Goal: Find specific page/section: Find specific page/section

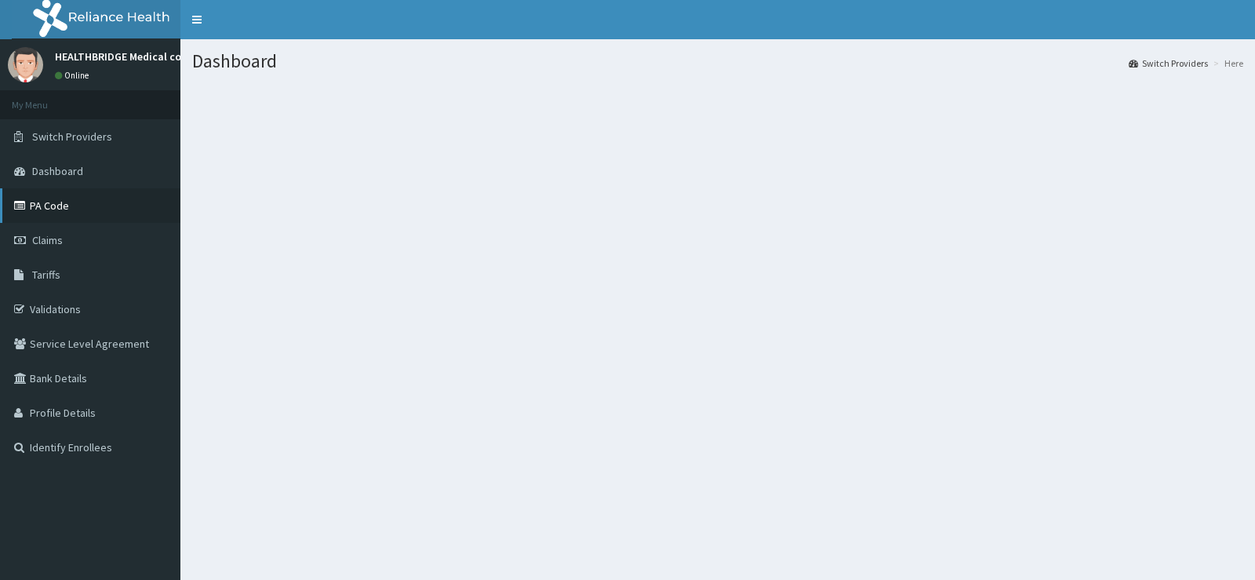
click at [63, 209] on link "PA Code" at bounding box center [90, 205] width 180 height 35
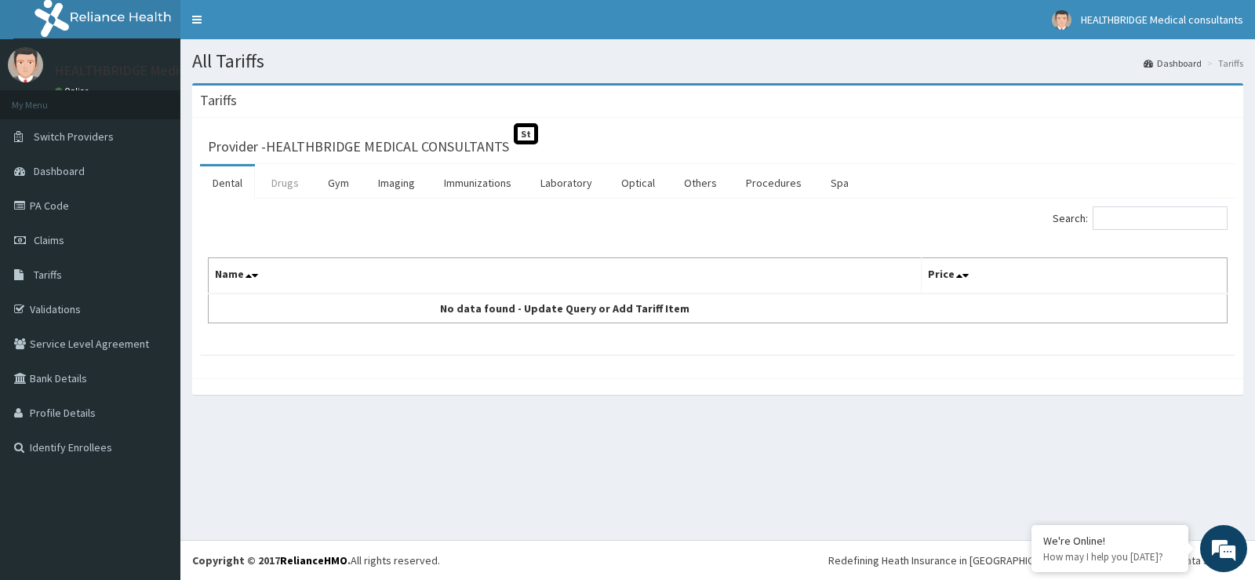
click at [295, 188] on link "Drugs" at bounding box center [285, 182] width 53 height 33
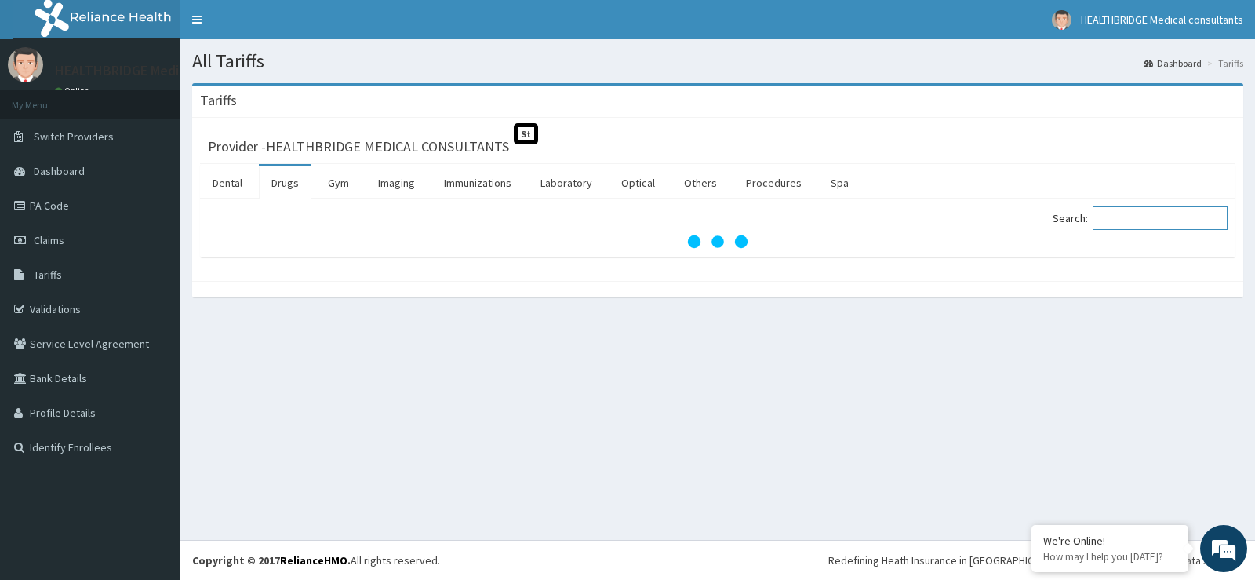
click at [1161, 221] on input "Search:" at bounding box center [1160, 218] width 135 height 24
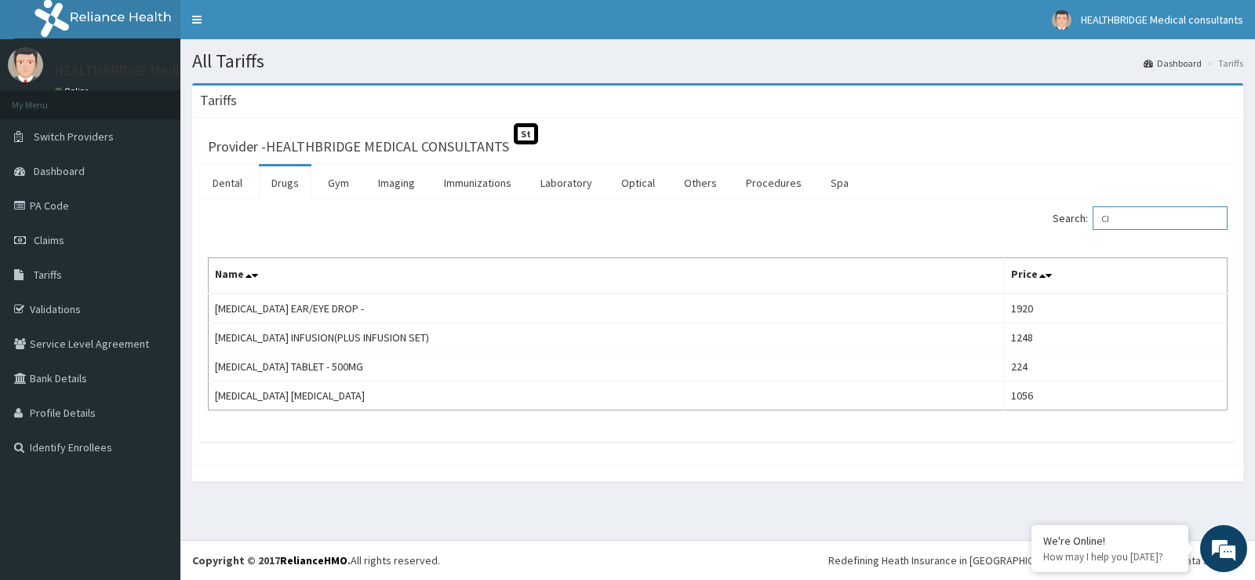
type input "C"
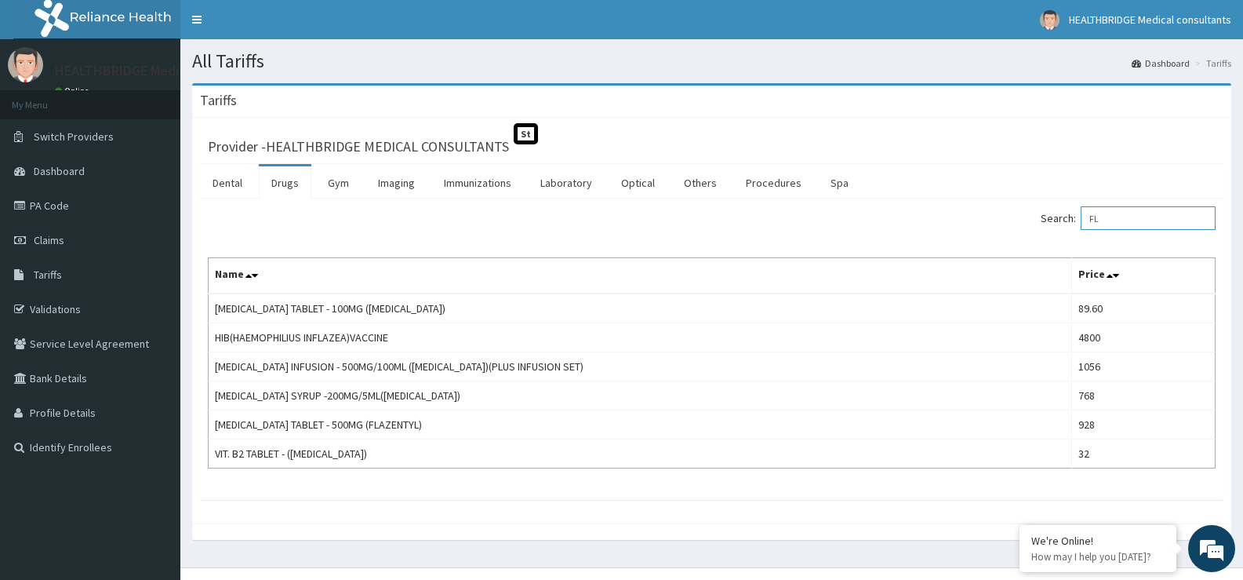
type input "F"
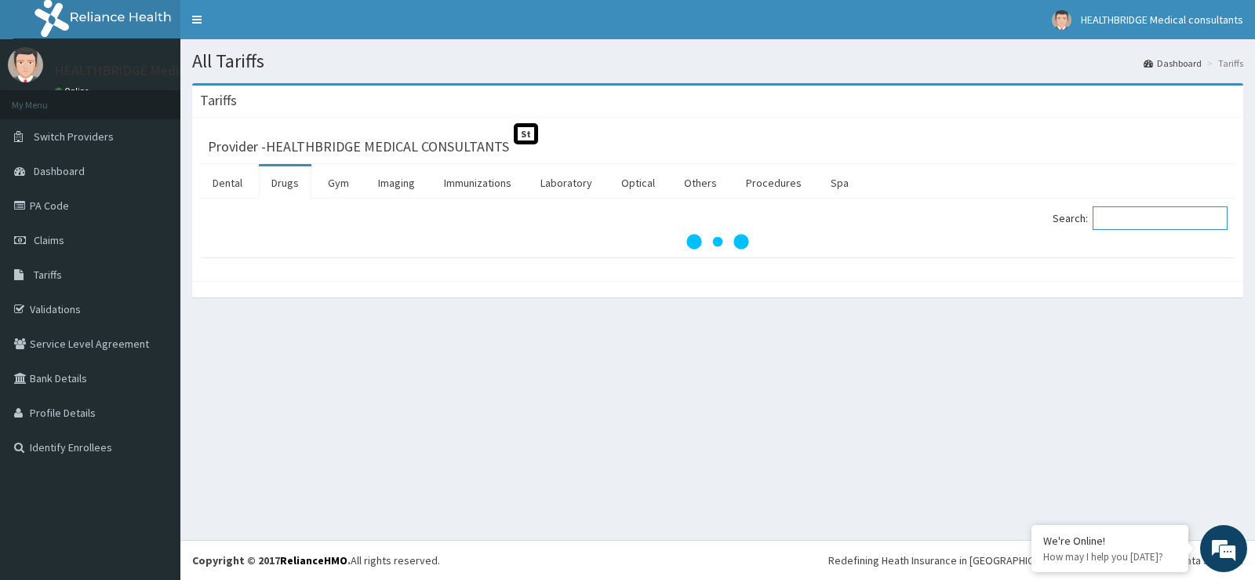
paste input "LSN/10004/D"
type input "L"
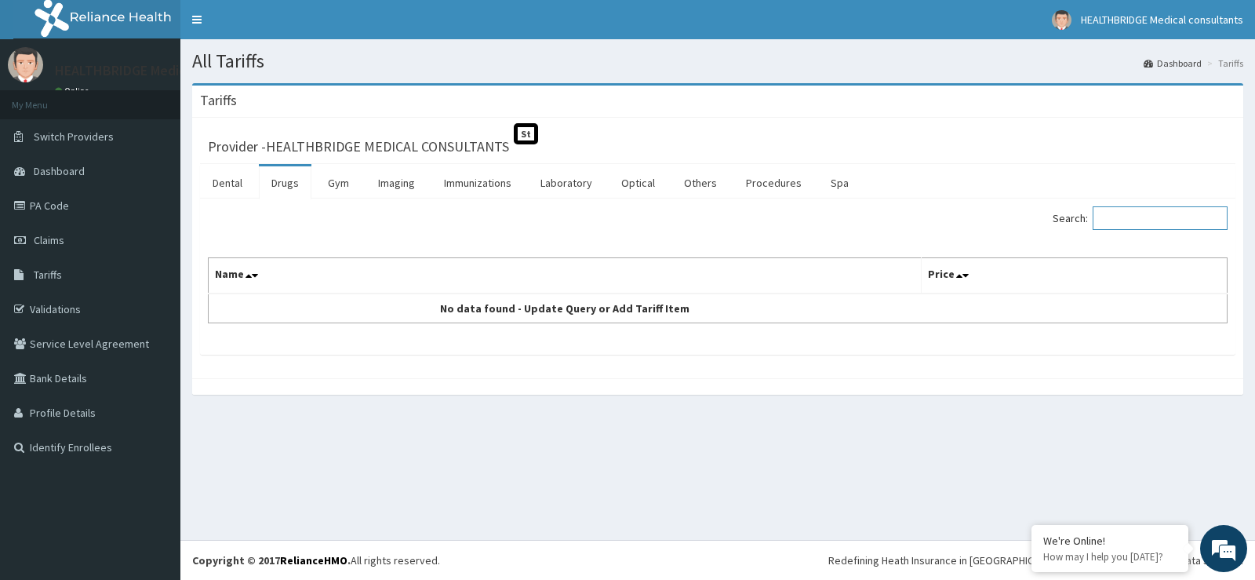
paste input "METRON"
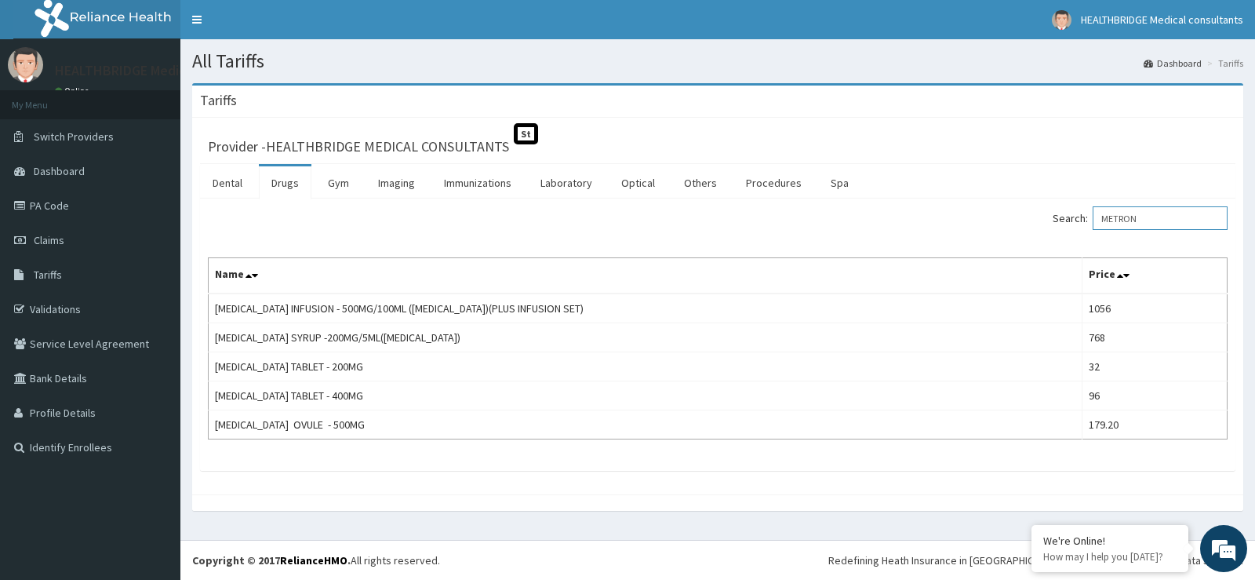
type input "METRON"
click at [61, 203] on link "PA Code" at bounding box center [90, 205] width 180 height 35
